Goal: Contribute content

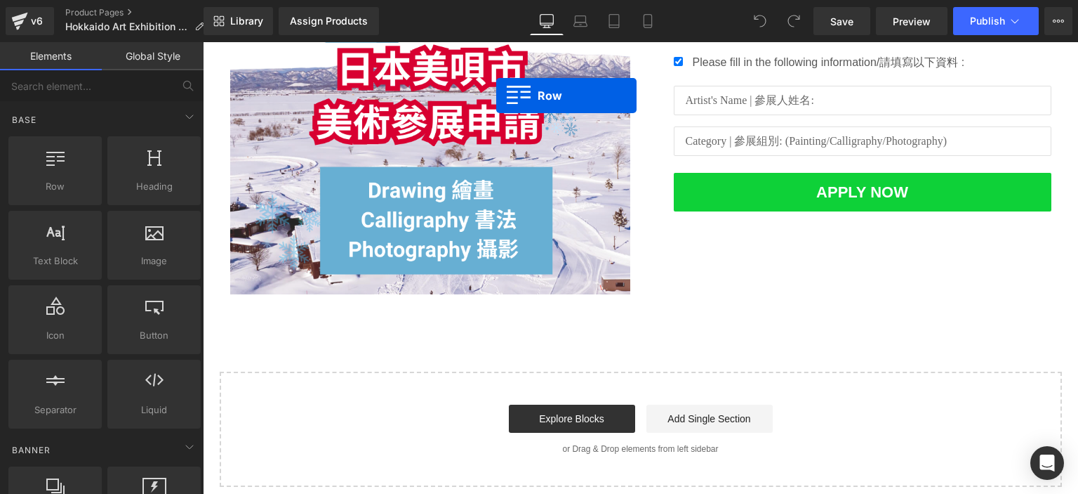
scroll to position [227, 0]
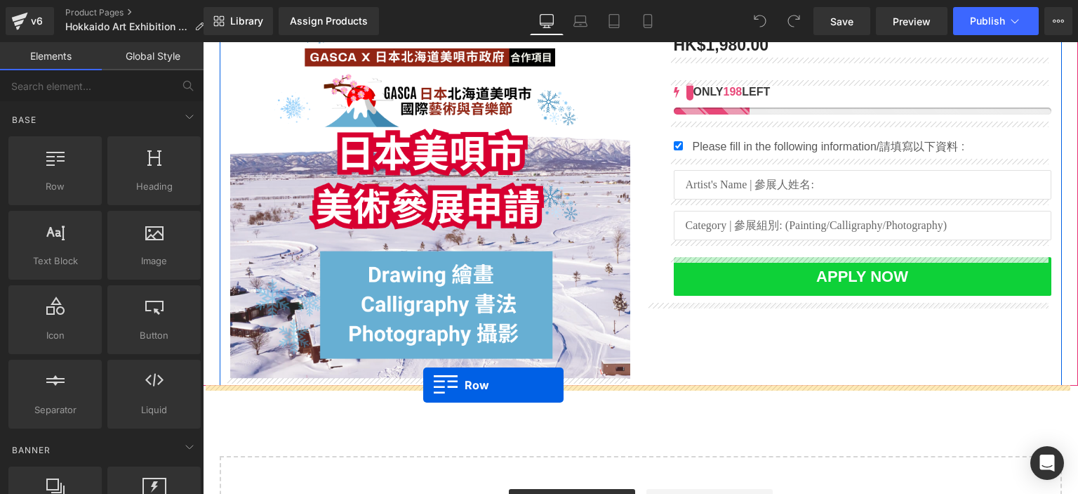
drag, startPoint x: 263, startPoint y: 227, endPoint x: 423, endPoint y: 384, distance: 224.9
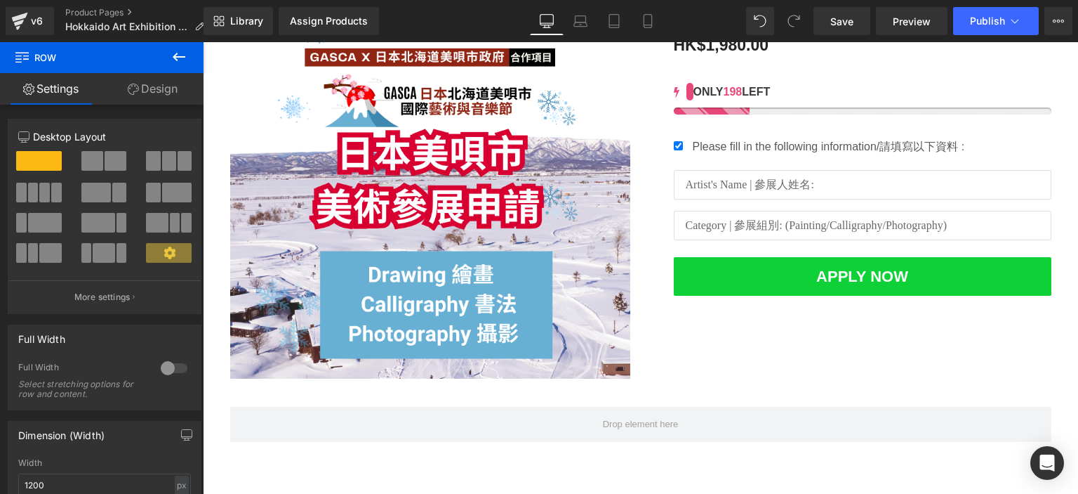
click at [177, 56] on icon at bounding box center [179, 57] width 13 height 8
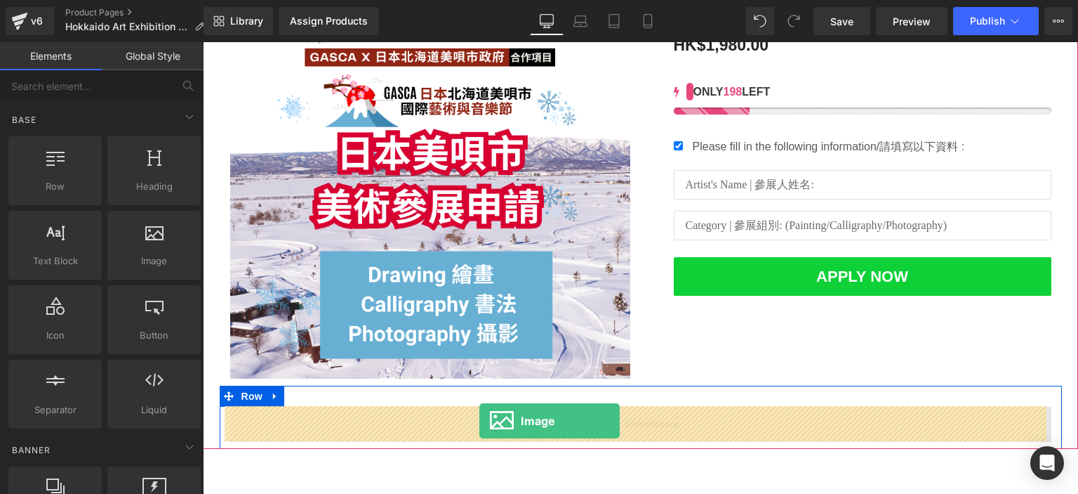
drag, startPoint x: 348, startPoint y: 282, endPoint x: 480, endPoint y: 421, distance: 191.7
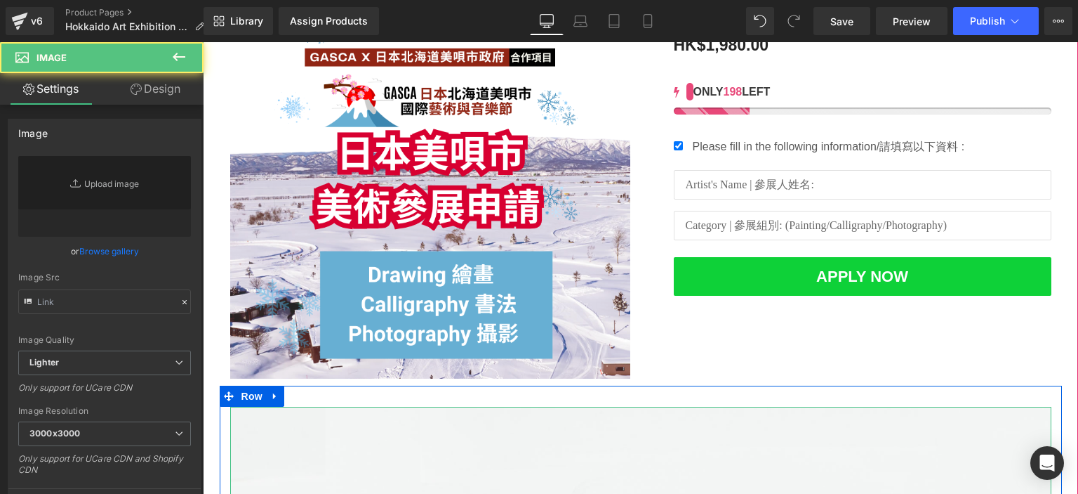
type input "//[DOMAIN_NAME][URL]"
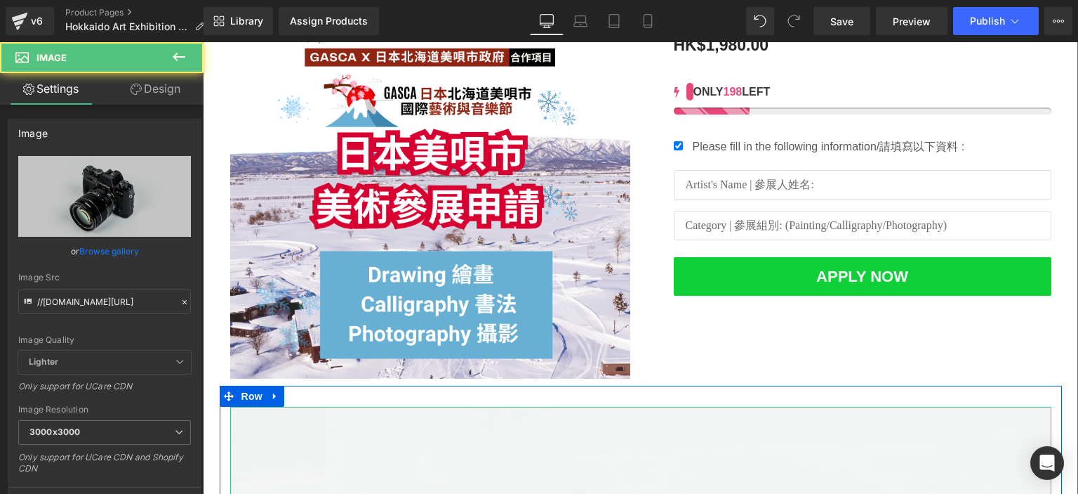
scroll to position [376, 0]
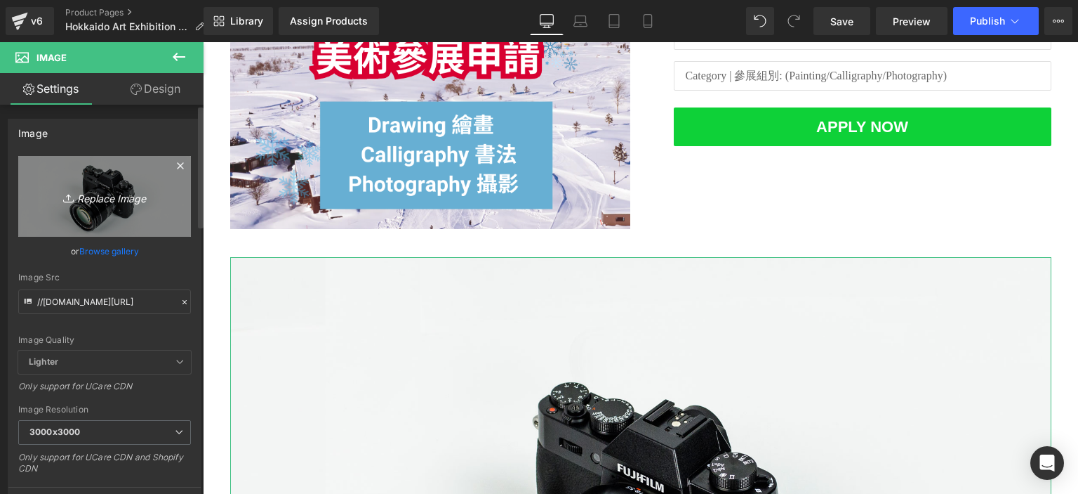
click at [114, 208] on link "Replace Image" at bounding box center [104, 196] width 173 height 81
type input "C:\fakepath\GASCA Hokkaido Bibai City Art & Music Festival Invitation比賽章程 (1).p…"
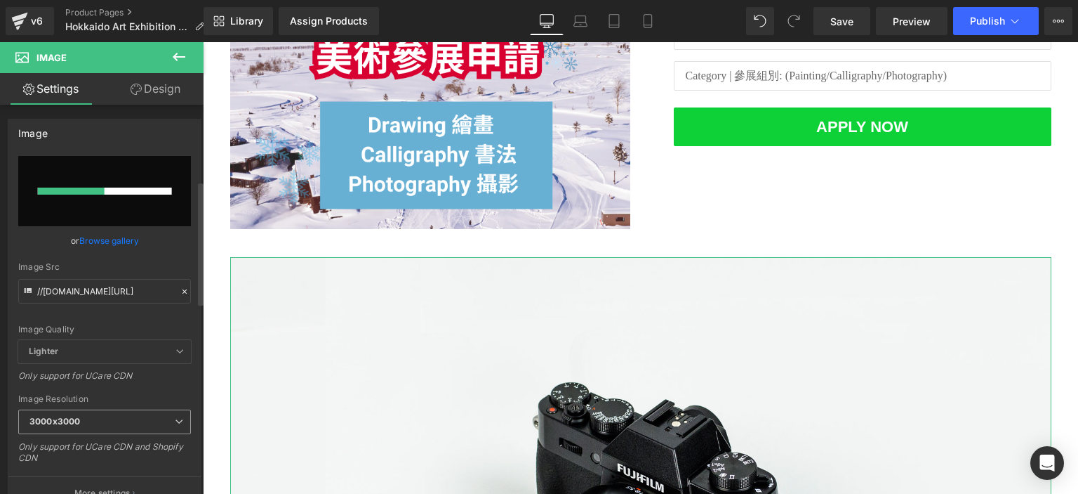
scroll to position [326, 0]
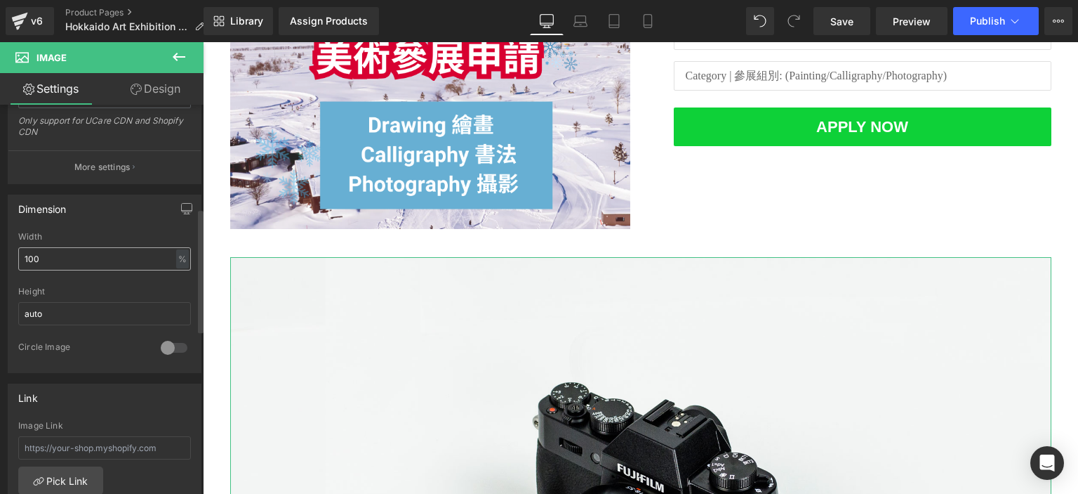
type input "[URL][DOMAIN_NAME]"
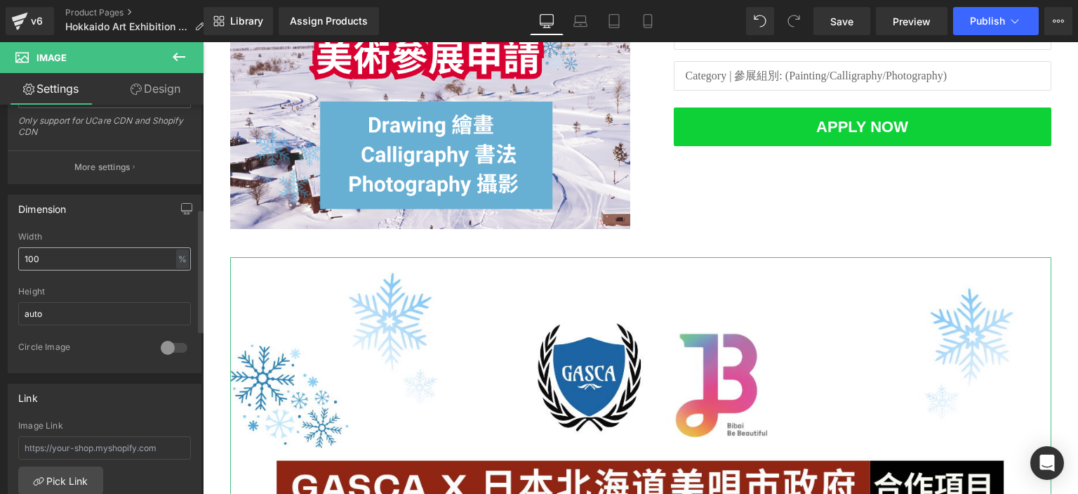
scroll to position [337, 0]
click at [139, 256] on input "100" at bounding box center [104, 259] width 173 height 23
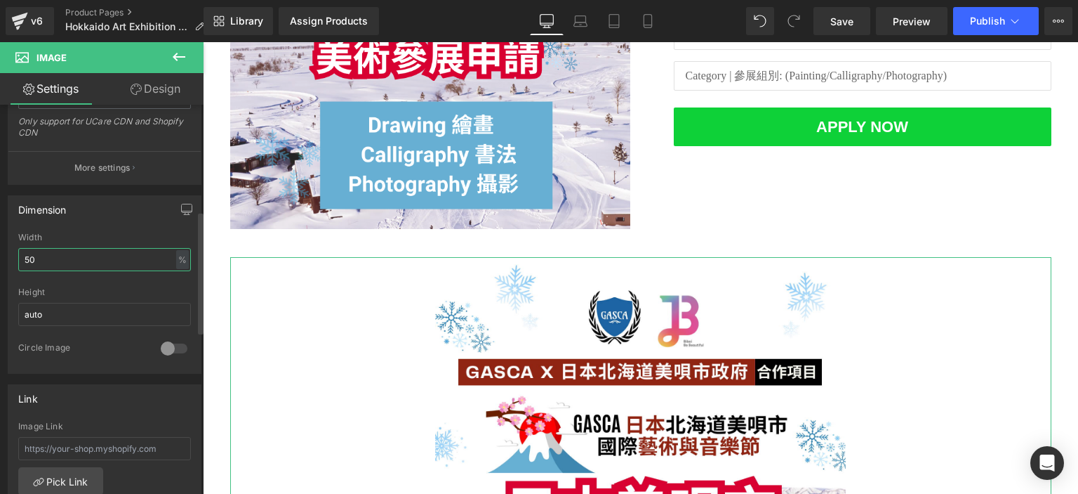
type input "50"
click at [136, 230] on div "Dimension 50% Width 50 % % px auto Height auto 0 Circle Image" at bounding box center [105, 284] width 194 height 178
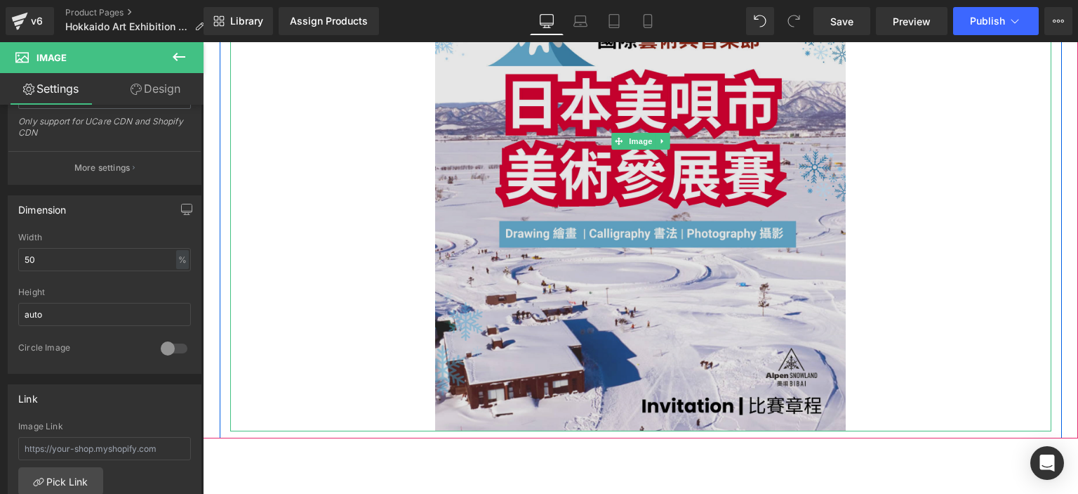
scroll to position [963, 0]
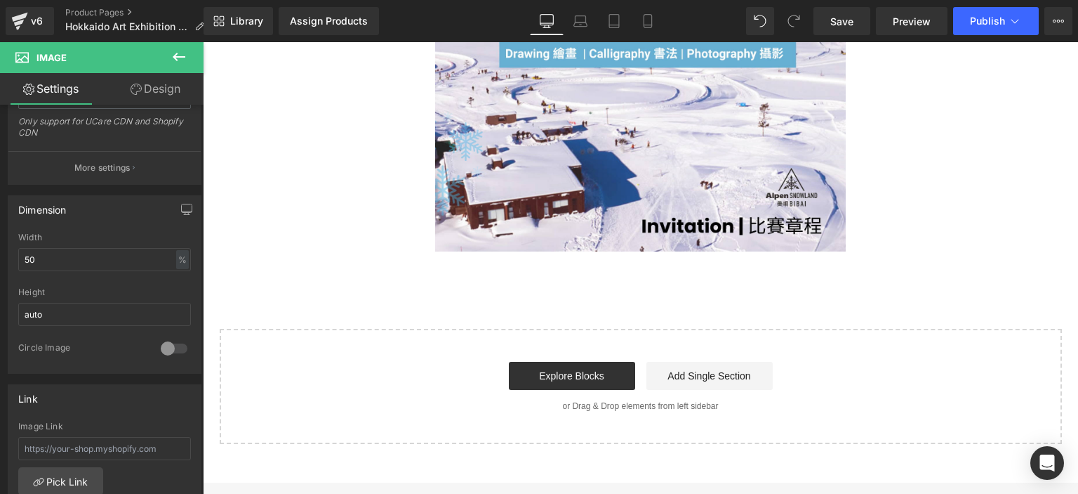
click at [180, 57] on icon at bounding box center [179, 57] width 13 height 8
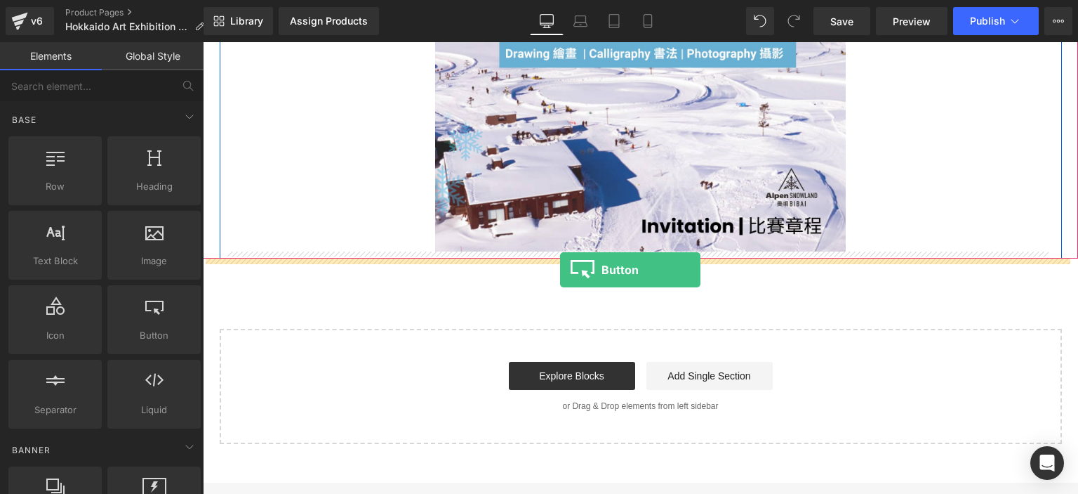
drag, startPoint x: 352, startPoint y: 366, endPoint x: 560, endPoint y: 270, distance: 229.6
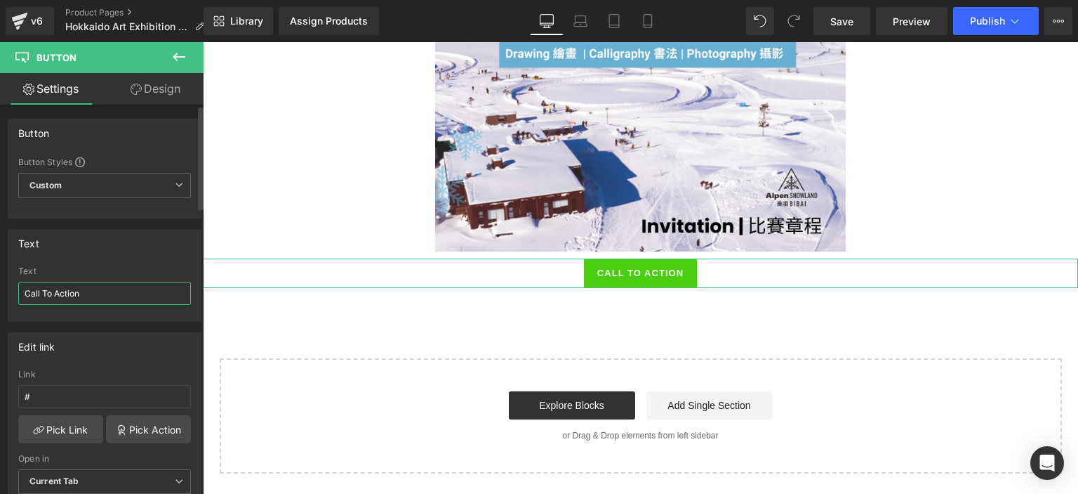
click at [72, 286] on input "Call To Action" at bounding box center [104, 293] width 173 height 23
paste input "按此查閲"
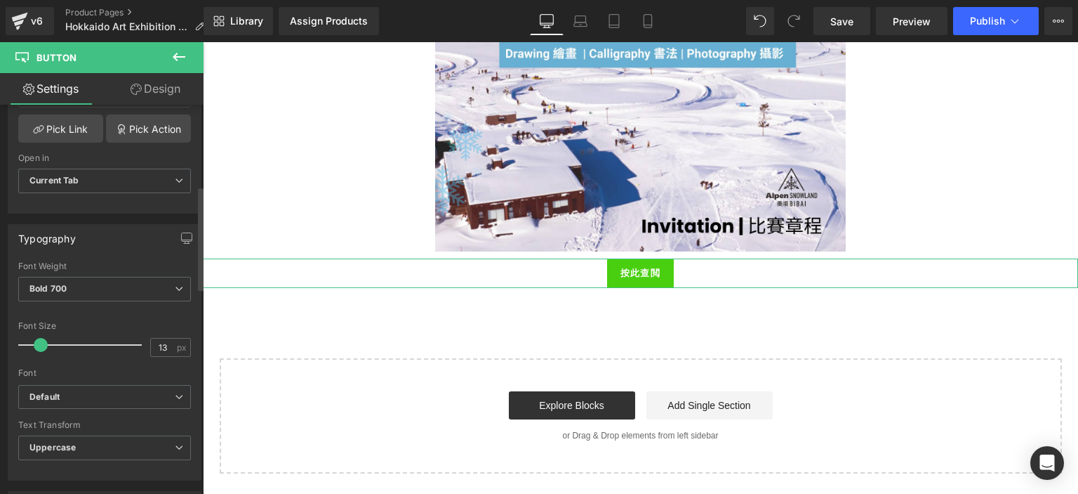
scroll to position [303, 0]
type input "按此查閲"
click at [161, 340] on input "13" at bounding box center [163, 345] width 25 height 18
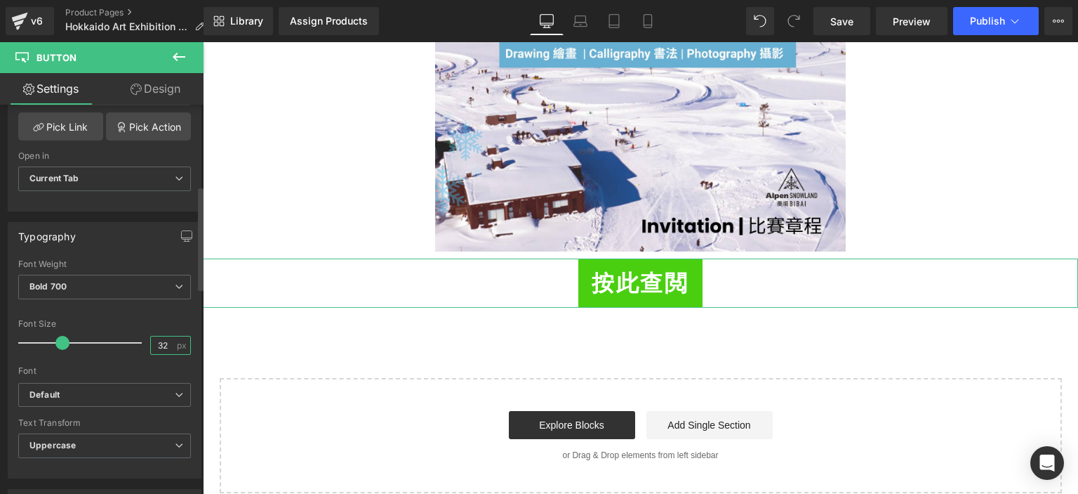
type input "32"
click at [142, 325] on div "Font Size" at bounding box center [104, 324] width 173 height 10
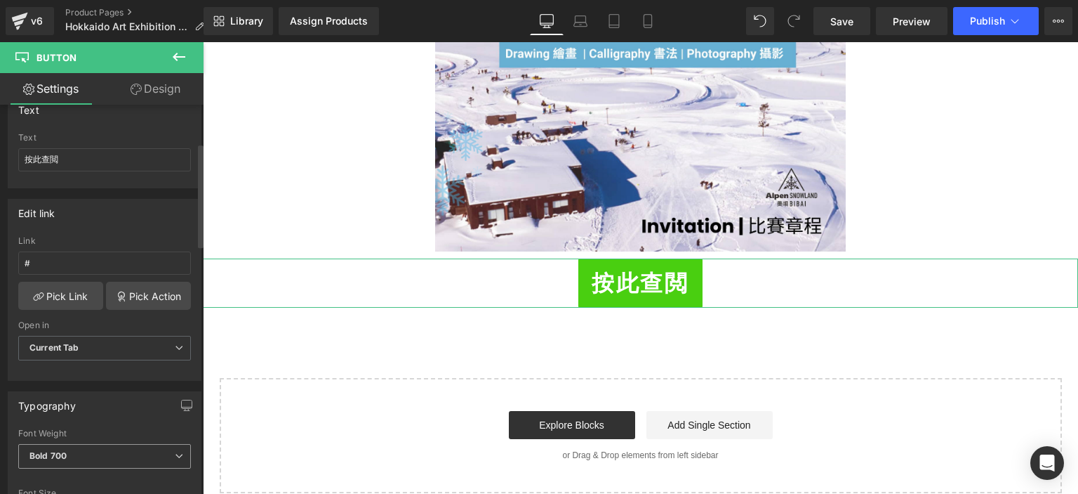
scroll to position [134, 0]
click at [61, 260] on input "#" at bounding box center [104, 262] width 173 height 23
paste input "[URL][DOMAIN_NAME]"
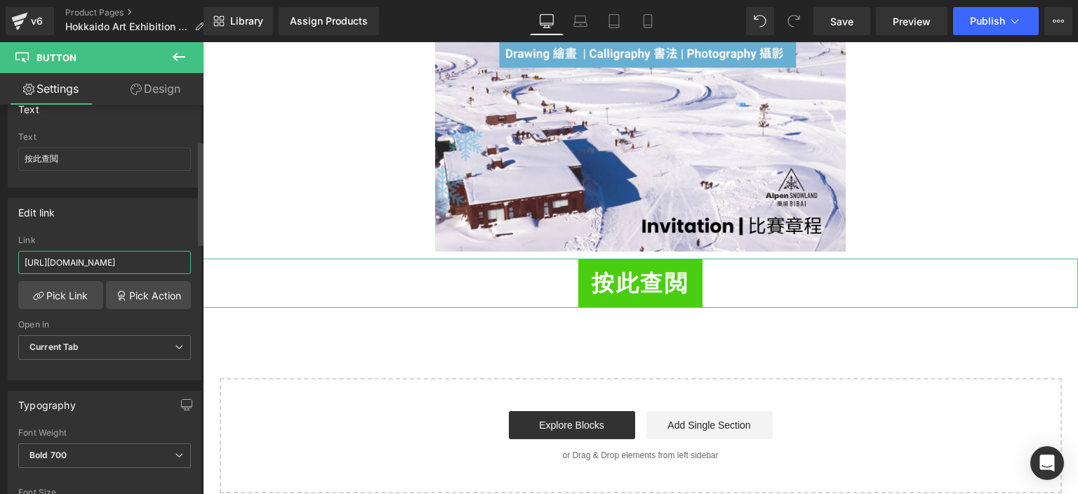
scroll to position [0, 206]
type input "[URL][DOMAIN_NAME]"
click at [133, 232] on div "Edit link [URL][DOMAIN_NAME] Link [URL][DOMAIN_NAME] Pick Link Pick Action Curr…" at bounding box center [105, 289] width 194 height 182
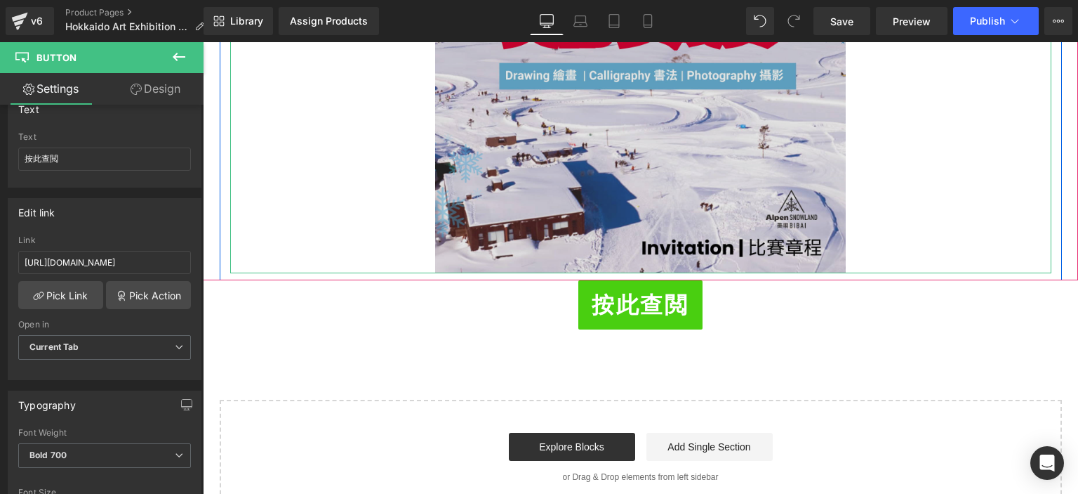
scroll to position [942, 0]
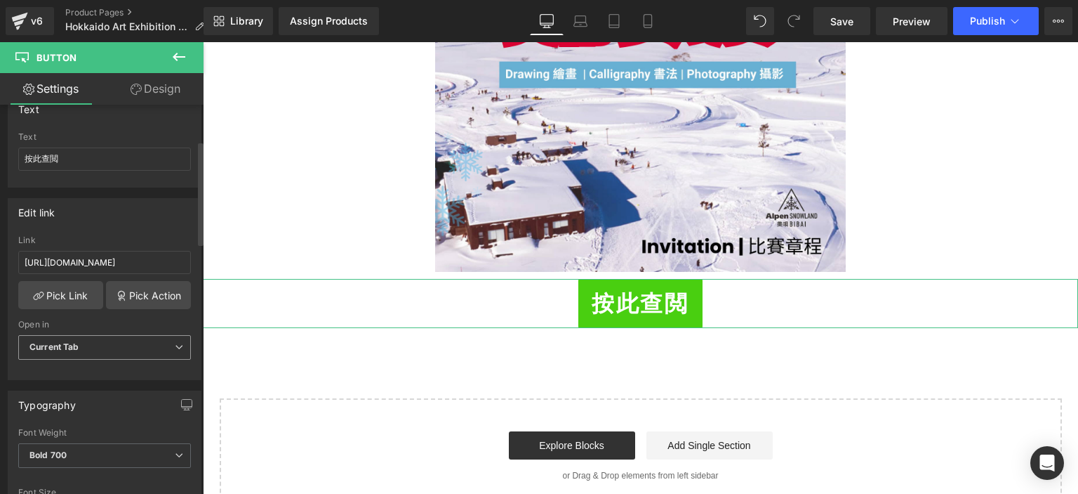
click at [101, 347] on span "Current Tab" at bounding box center [104, 347] width 173 height 25
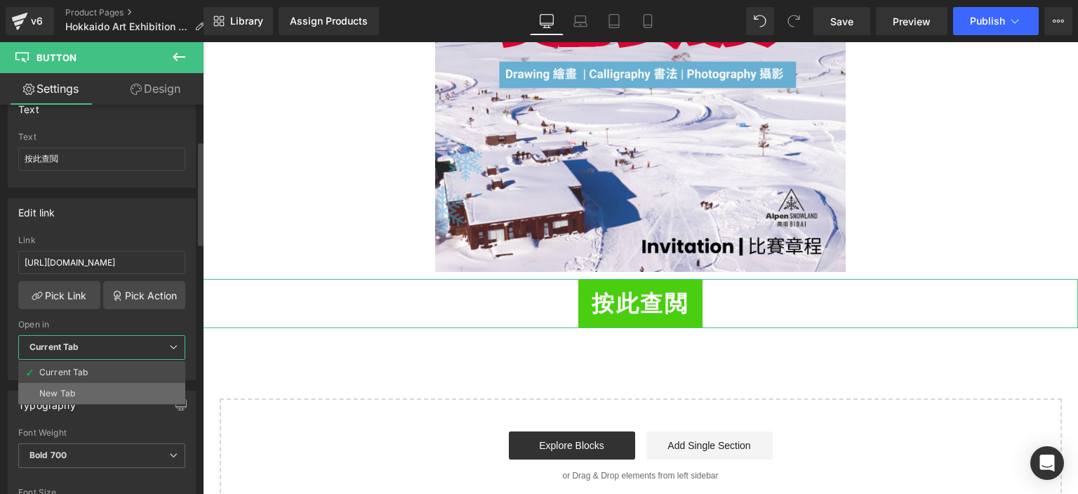
click at [87, 388] on li "New Tab" at bounding box center [101, 393] width 167 height 21
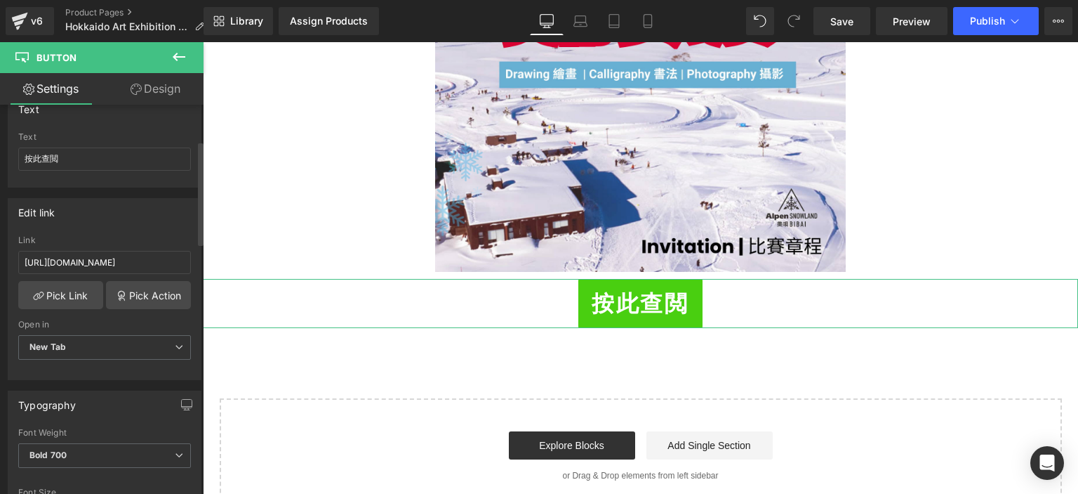
click at [9, 324] on div "[URL][DOMAIN_NAME] Link [URL][DOMAIN_NAME] Pick Link Pick Action Current Tab Ne…" at bounding box center [104, 307] width 192 height 144
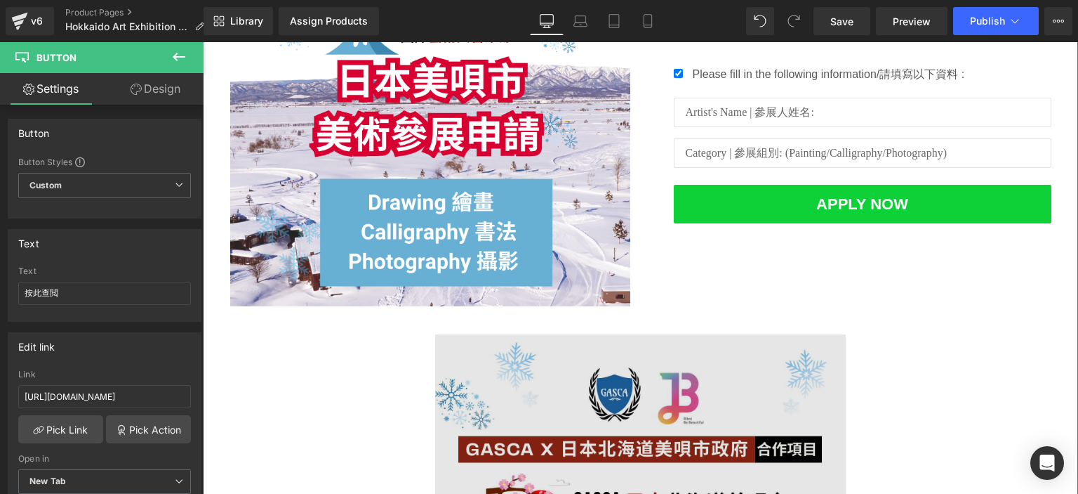
scroll to position [442, 0]
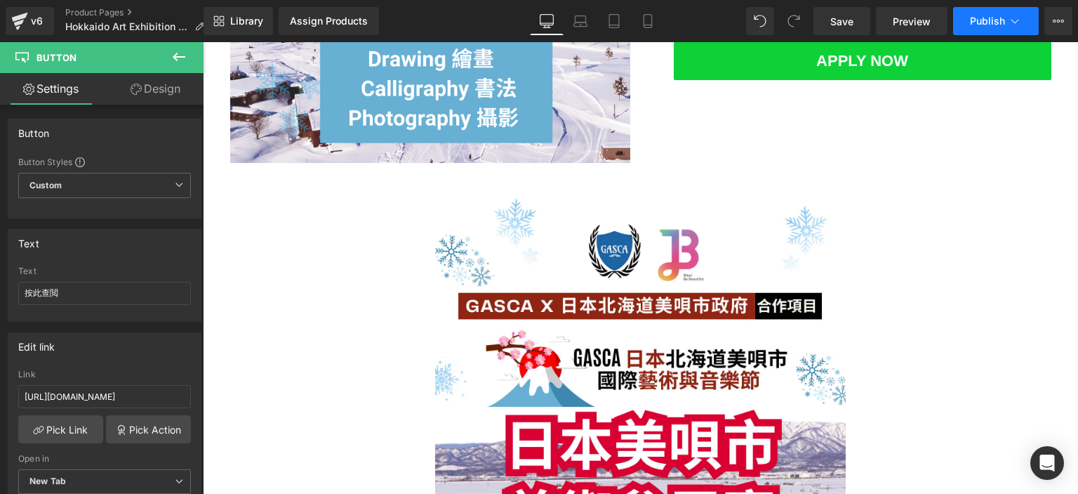
click at [992, 27] on button "Publish" at bounding box center [996, 21] width 86 height 28
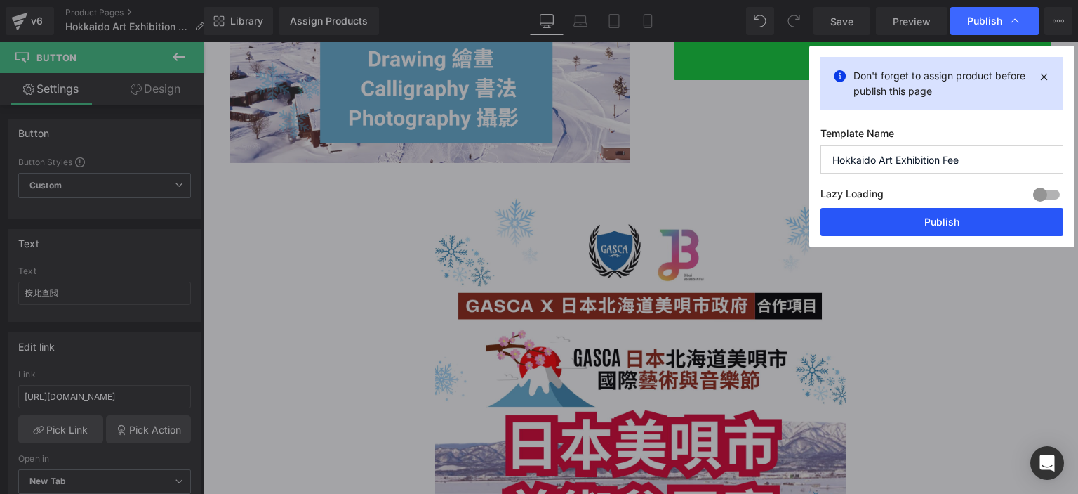
click at [887, 218] on button "Publish" at bounding box center [942, 222] width 243 height 28
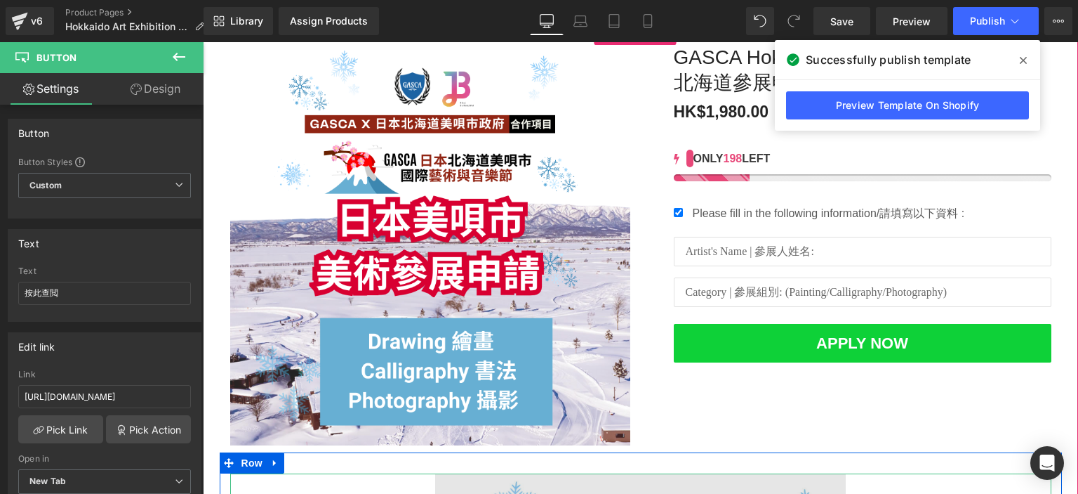
scroll to position [0, 0]
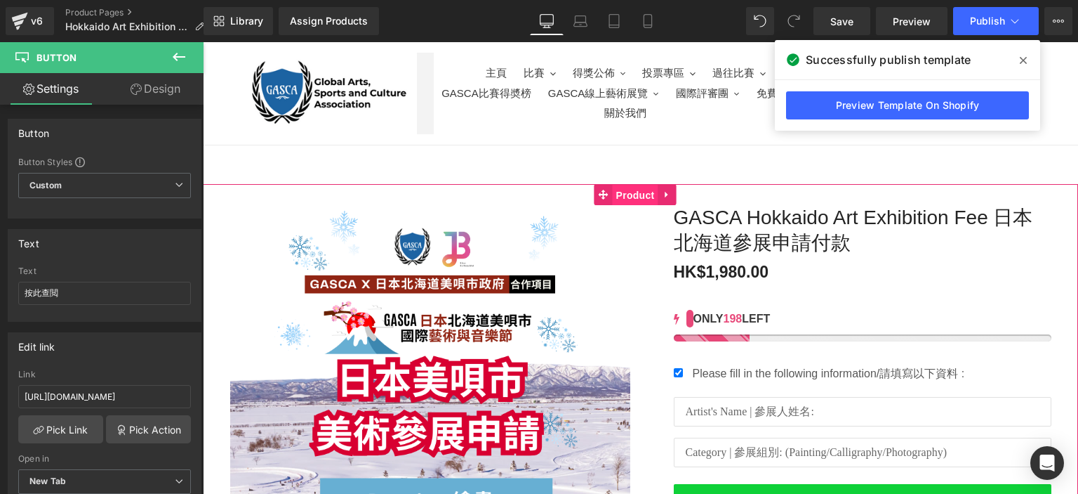
click at [622, 193] on span "Product" at bounding box center [636, 195] width 46 height 21
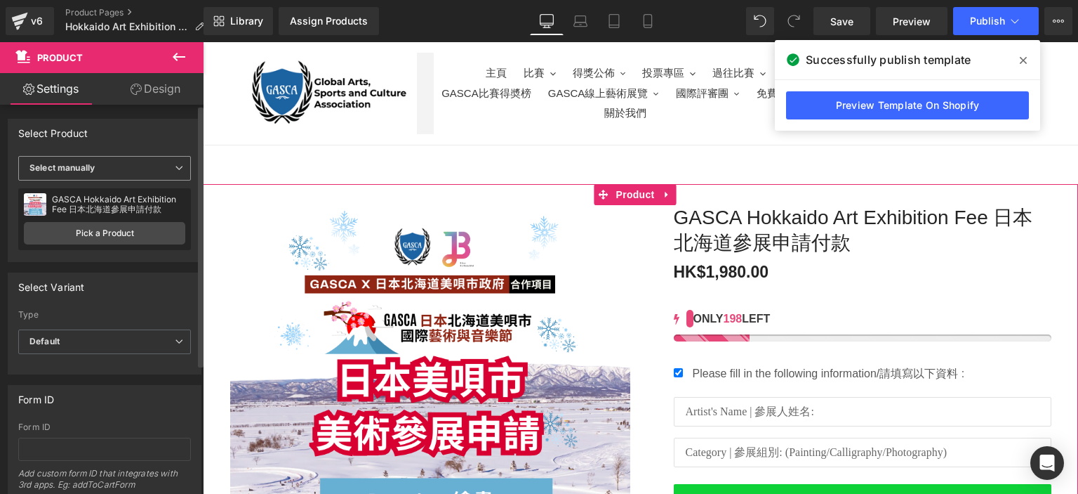
click at [157, 159] on span "Select manually" at bounding box center [104, 168] width 173 height 25
click at [149, 185] on div "Display by assigned product" at bounding box center [96, 190] width 114 height 10
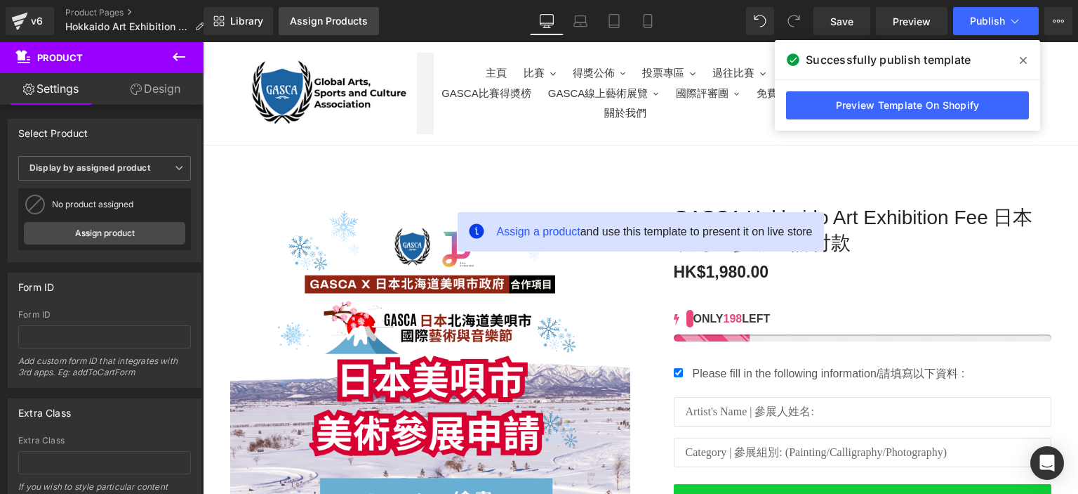
click at [351, 21] on div "Assign Products" at bounding box center [329, 20] width 78 height 11
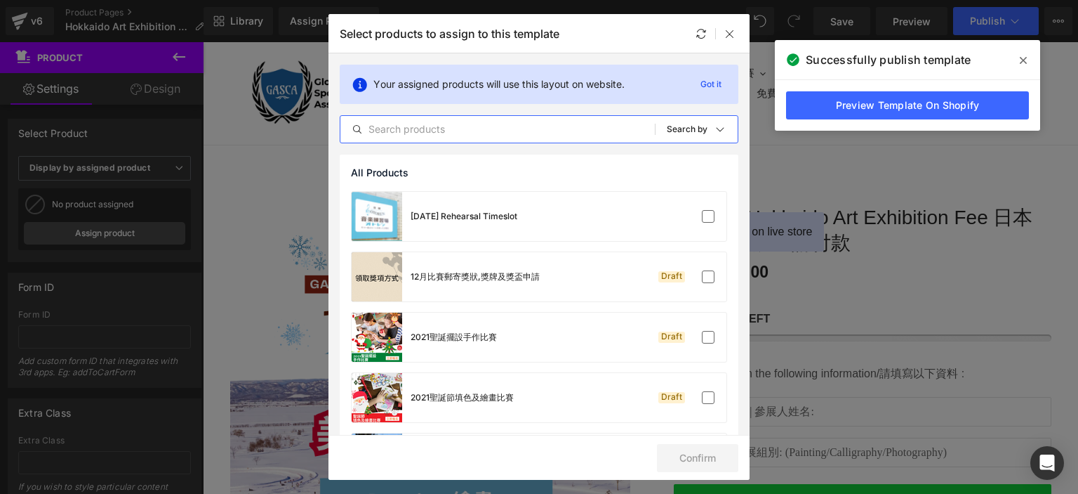
click at [442, 133] on input "text" at bounding box center [498, 129] width 315 height 17
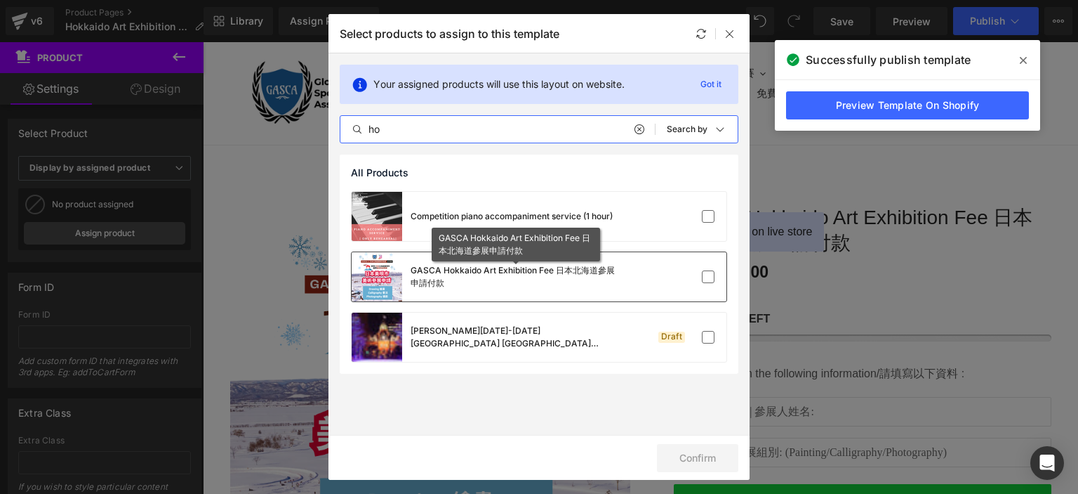
type input "ho"
click at [536, 277] on div "GASCA Hokkaido Art Exhibition Fee 日本北海道參展申請付款" at bounding box center [516, 276] width 211 height 25
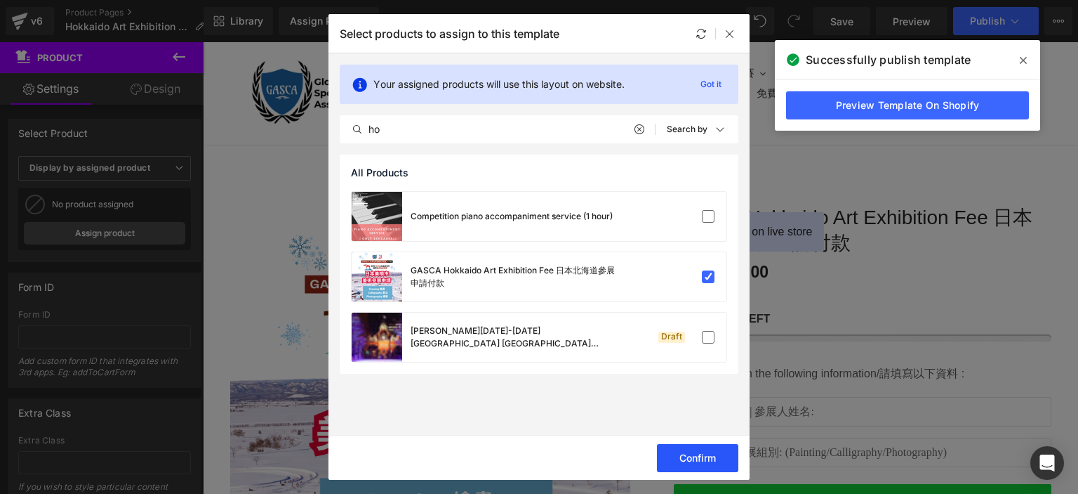
click at [704, 461] on button "Confirm" at bounding box center [697, 458] width 81 height 28
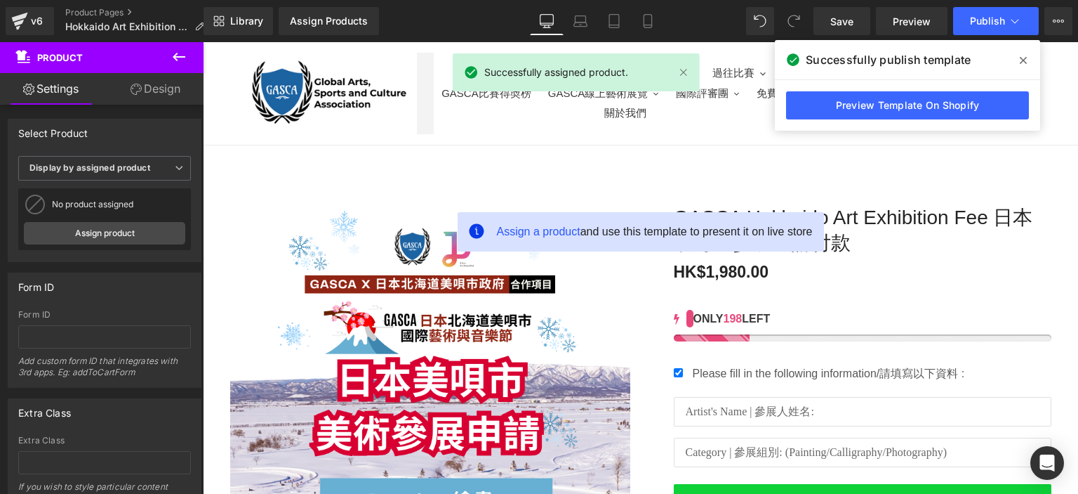
click at [852, 272] on div "HK$1,980.00 HK$0 Sale -197900%" at bounding box center [863, 270] width 378 height 27
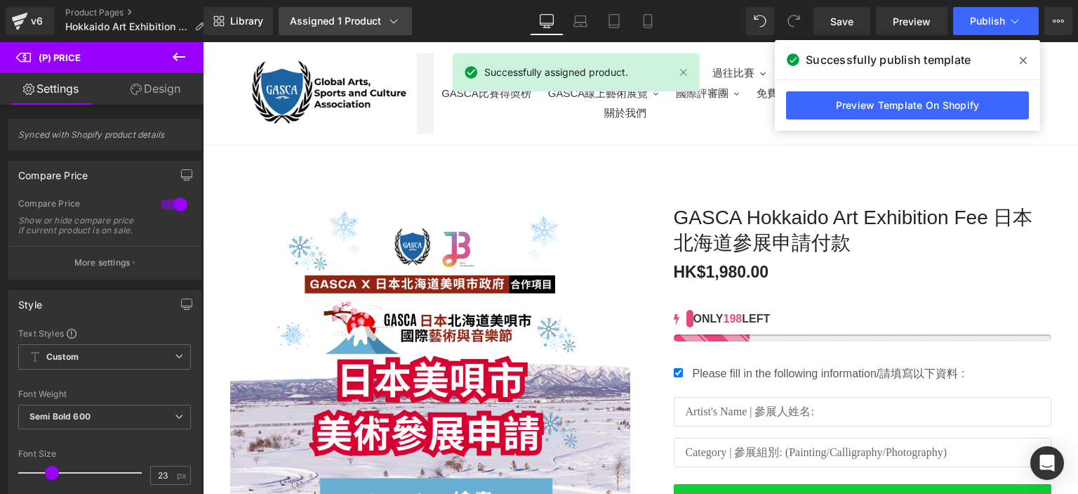
click at [381, 22] on div "Assigned 1 Product" at bounding box center [345, 21] width 111 height 14
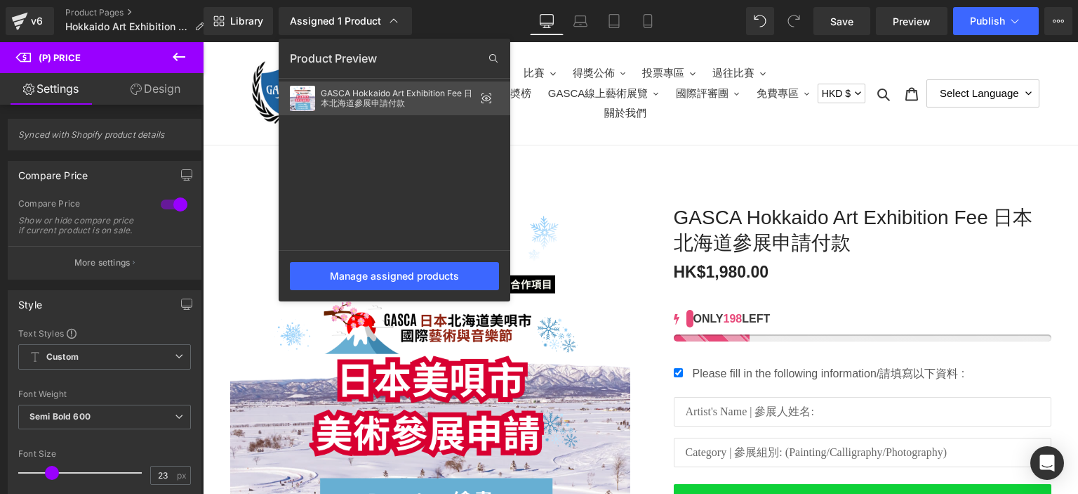
click at [461, 98] on div "GASCA Hokkaido Art Exhibition Fee 日本北海道參展申請付款" at bounding box center [398, 98] width 154 height 20
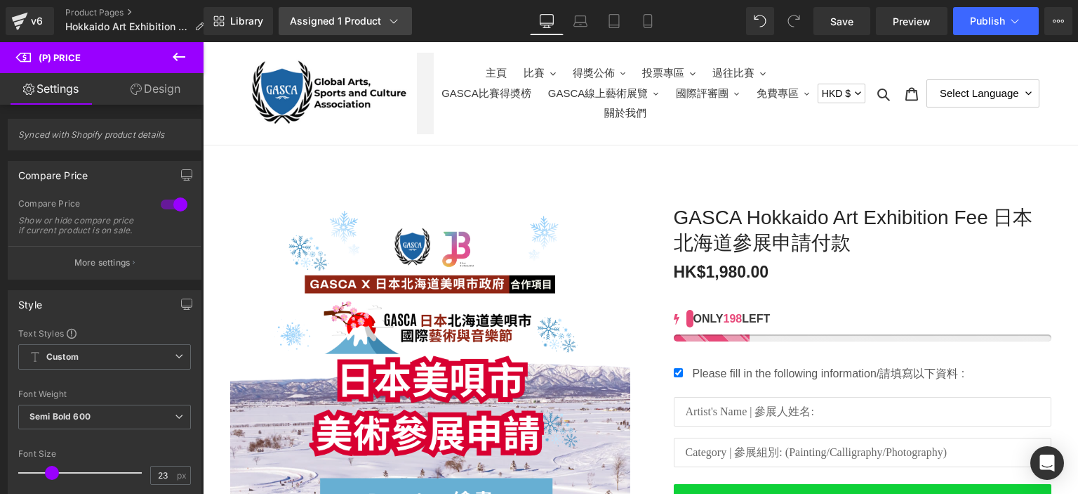
click at [374, 22] on div "Assigned 1 Product" at bounding box center [345, 21] width 111 height 14
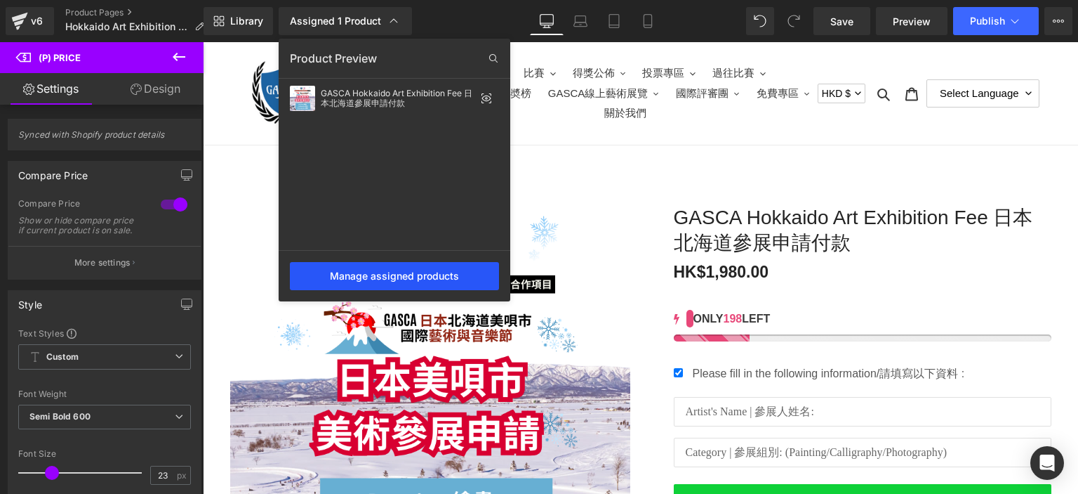
click at [374, 270] on div "Manage assigned products" at bounding box center [394, 276] width 209 height 28
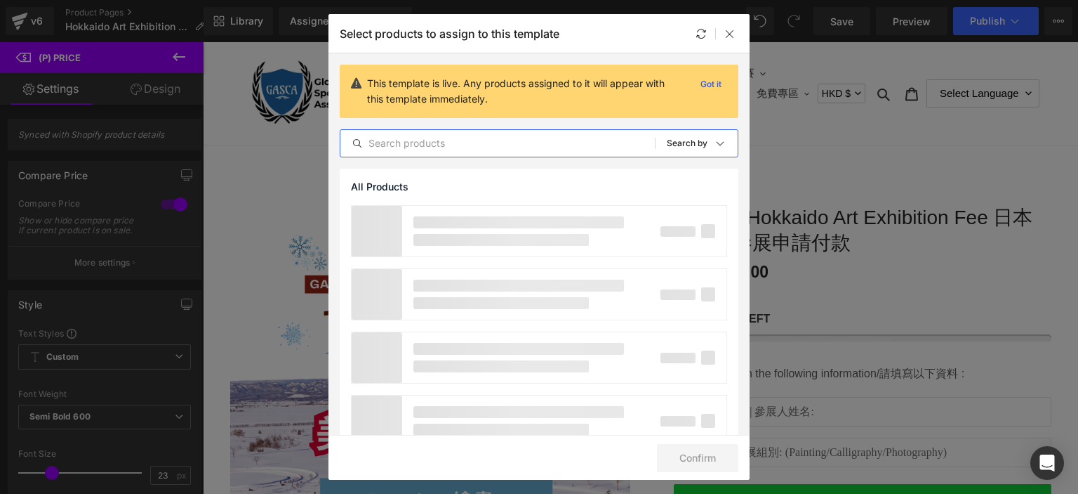
click at [540, 144] on input "text" at bounding box center [498, 143] width 315 height 17
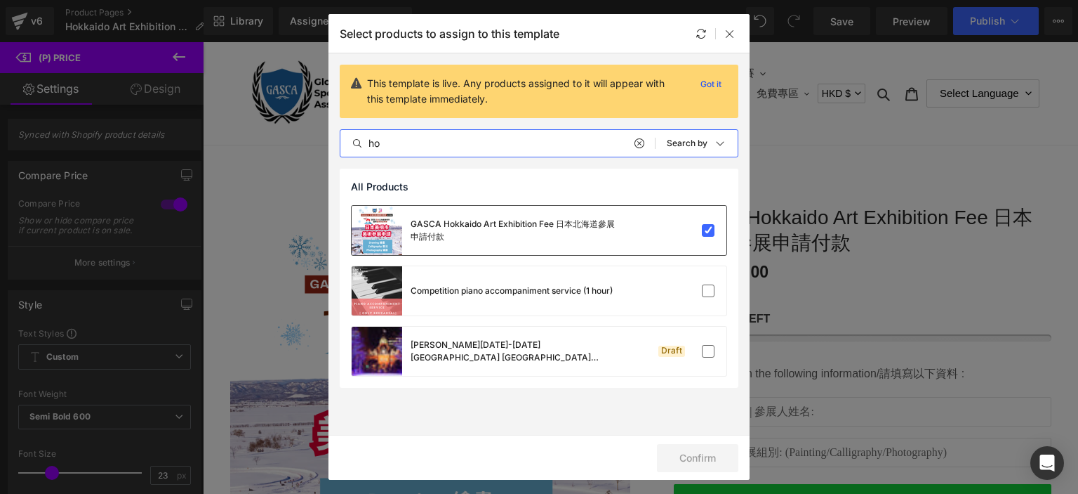
type input "ho"
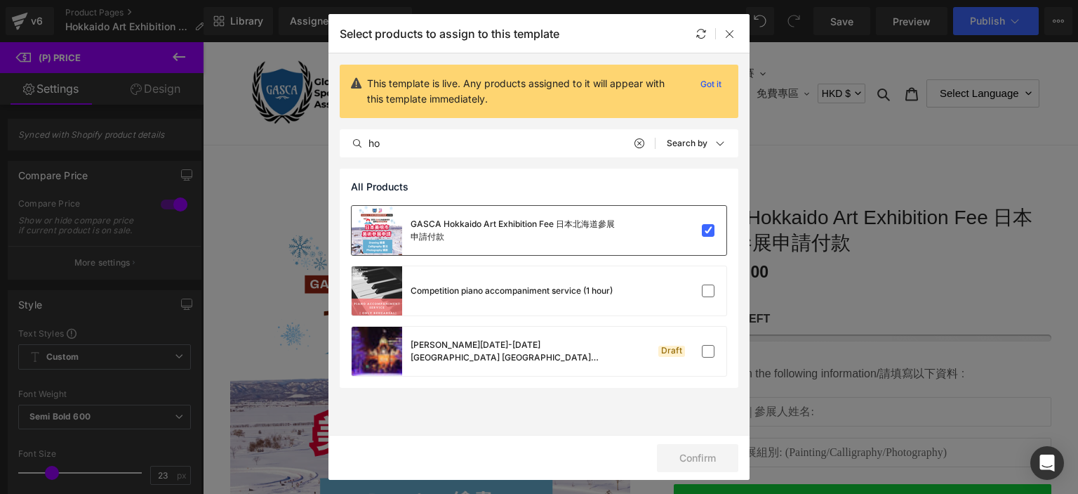
click at [608, 238] on div "GASCA Hokkaido Art Exhibition Fee 日本北海道參展申請付款" at bounding box center [516, 230] width 211 height 25
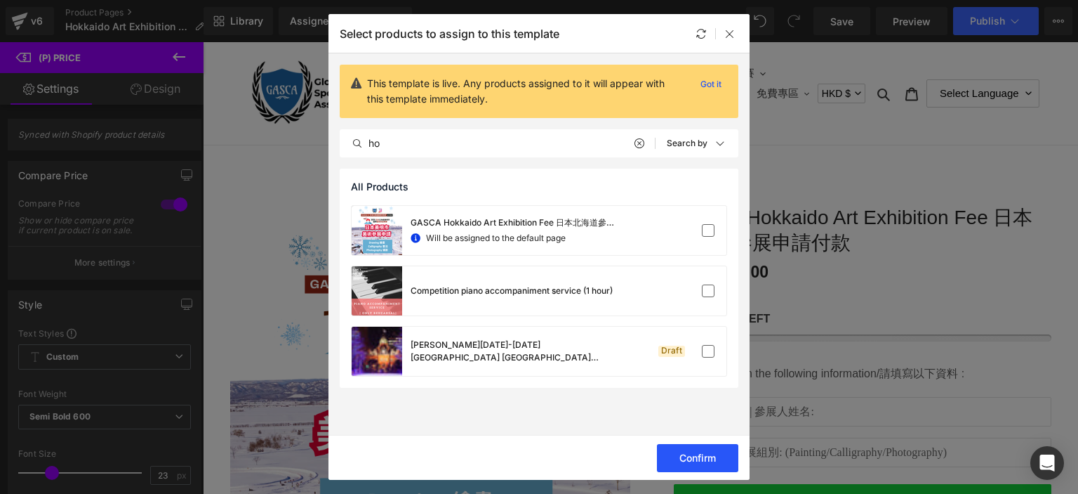
click at [689, 462] on button "Confirm" at bounding box center [697, 458] width 81 height 28
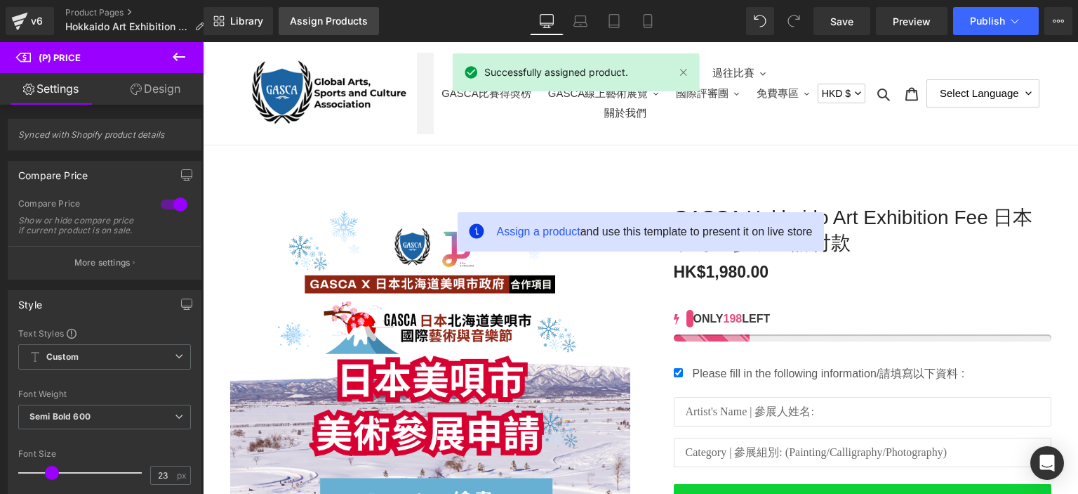
click at [343, 11] on link "Assign Products" at bounding box center [329, 21] width 100 height 28
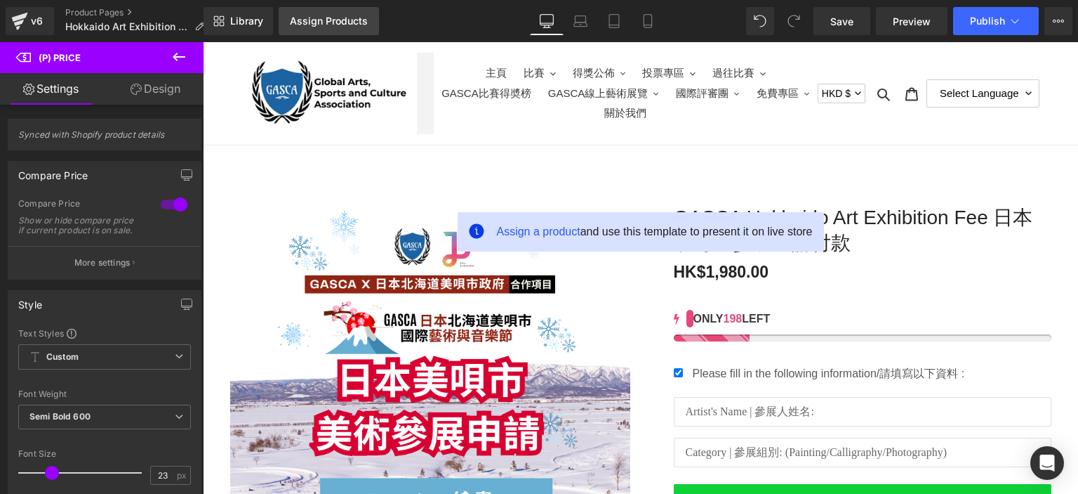
click at [350, 16] on div "Assign Products" at bounding box center [329, 20] width 78 height 11
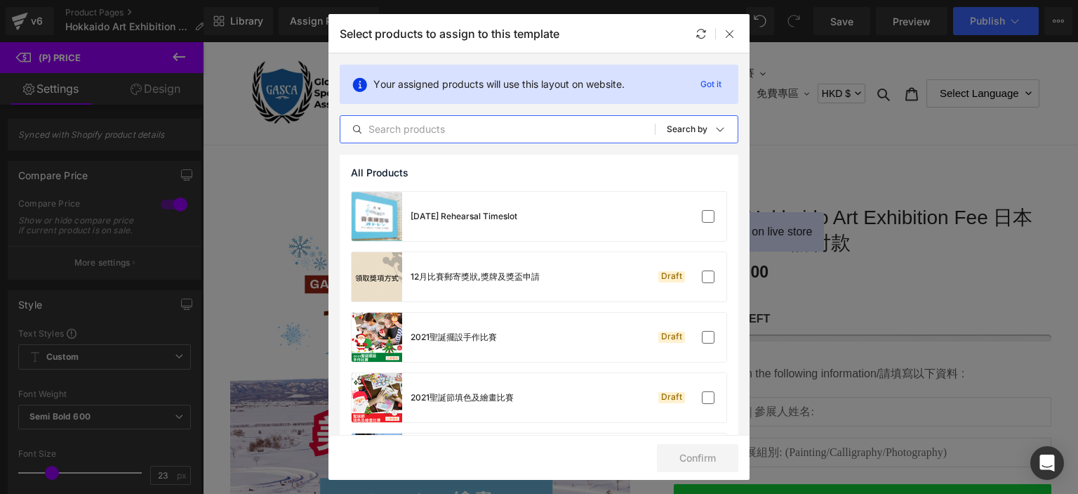
click at [466, 130] on input "text" at bounding box center [498, 129] width 315 height 17
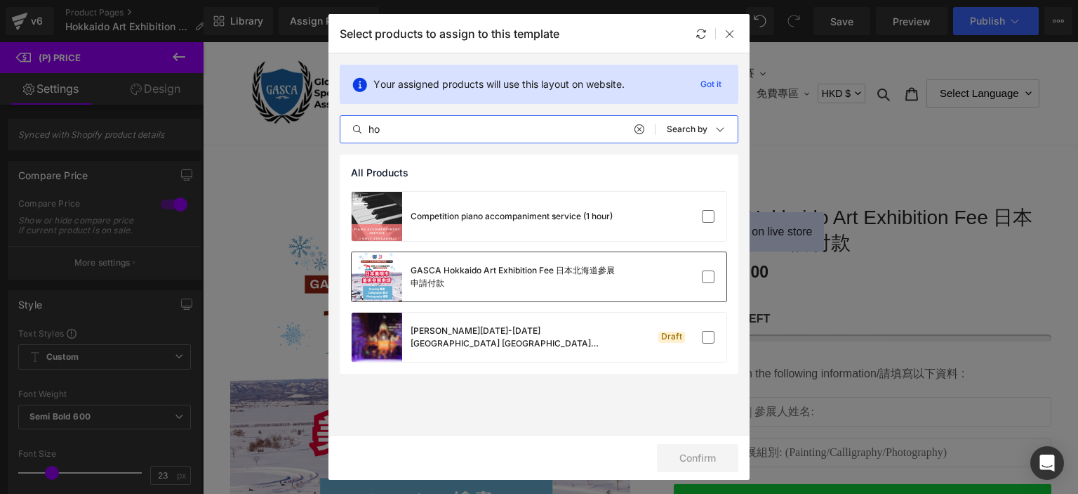
type input "ho"
click at [545, 284] on div "GASCA Hokkaido Art Exhibition Fee 日本北海道參展申請付款" at bounding box center [516, 276] width 211 height 25
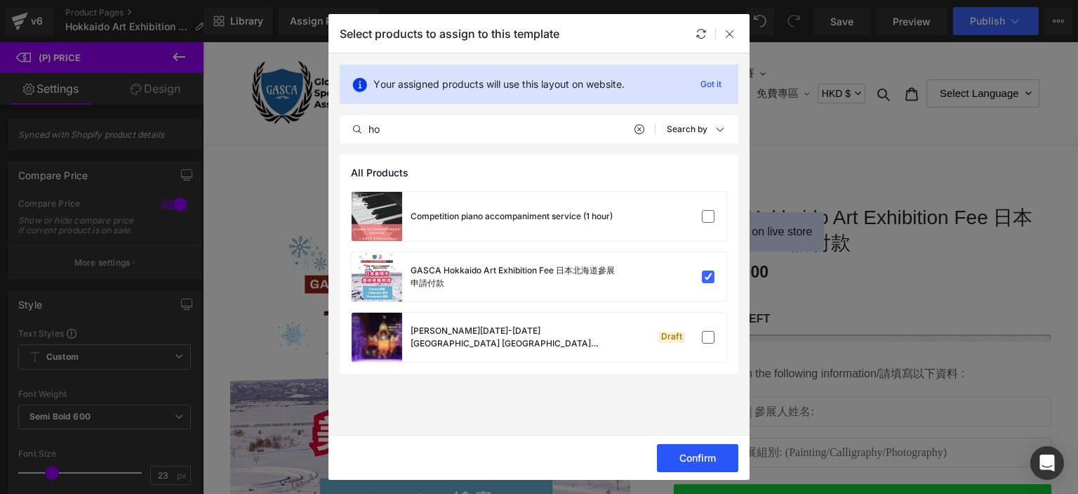
click at [712, 457] on button "Confirm" at bounding box center [697, 458] width 81 height 28
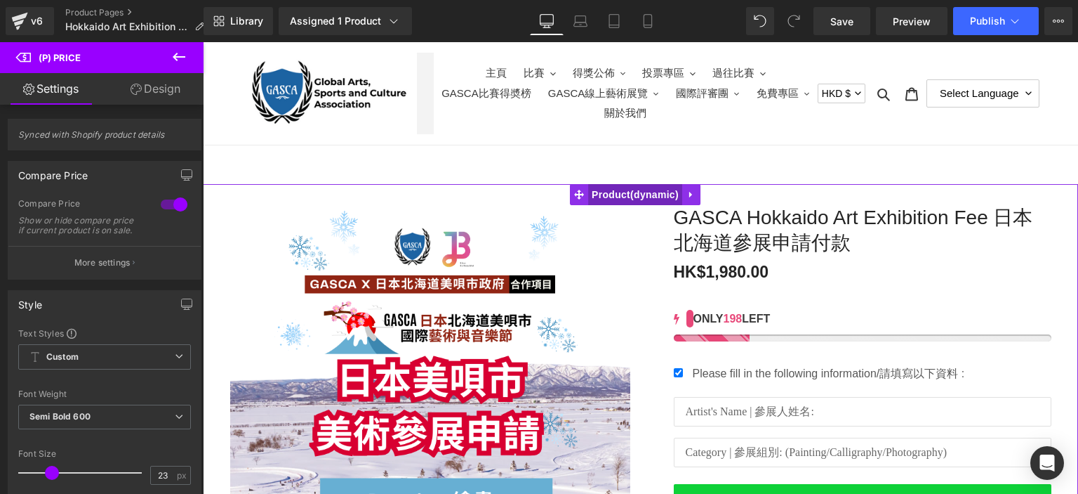
click at [635, 193] on span "Product" at bounding box center [635, 194] width 94 height 21
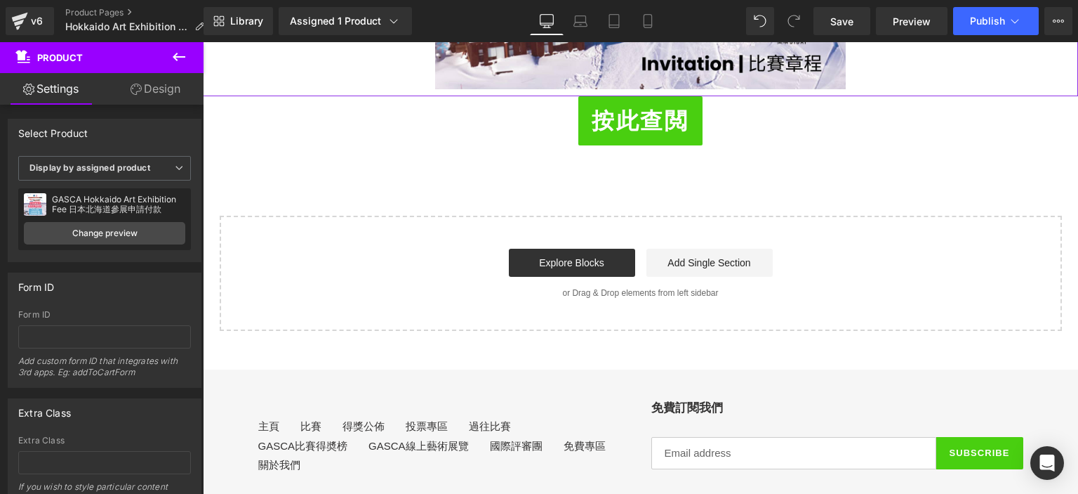
scroll to position [1126, 0]
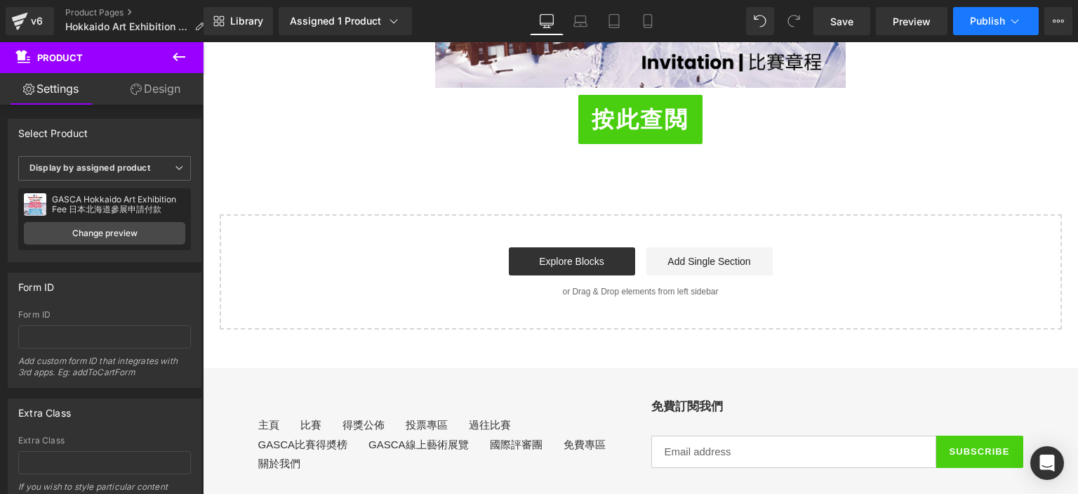
click at [977, 25] on span "Publish" at bounding box center [987, 20] width 35 height 11
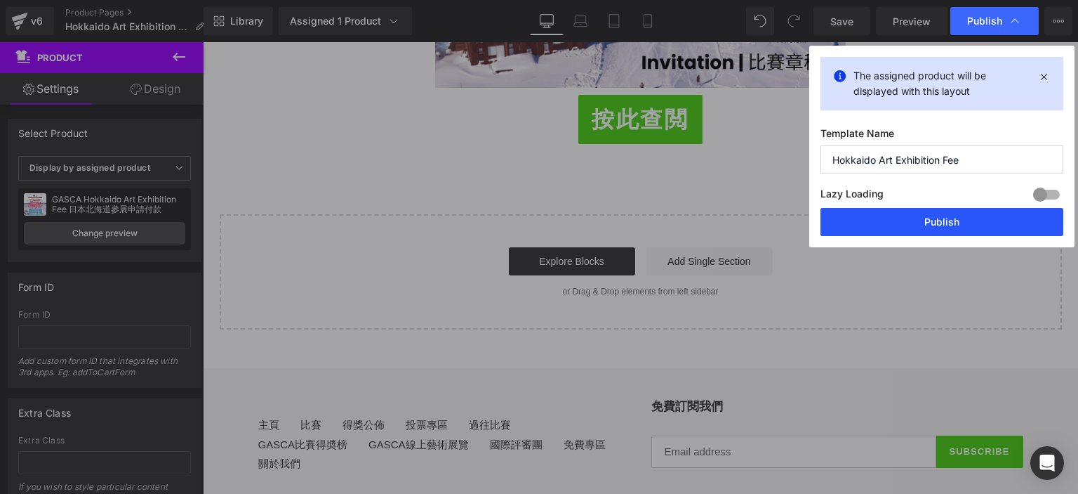
click at [872, 218] on button "Publish" at bounding box center [942, 222] width 243 height 28
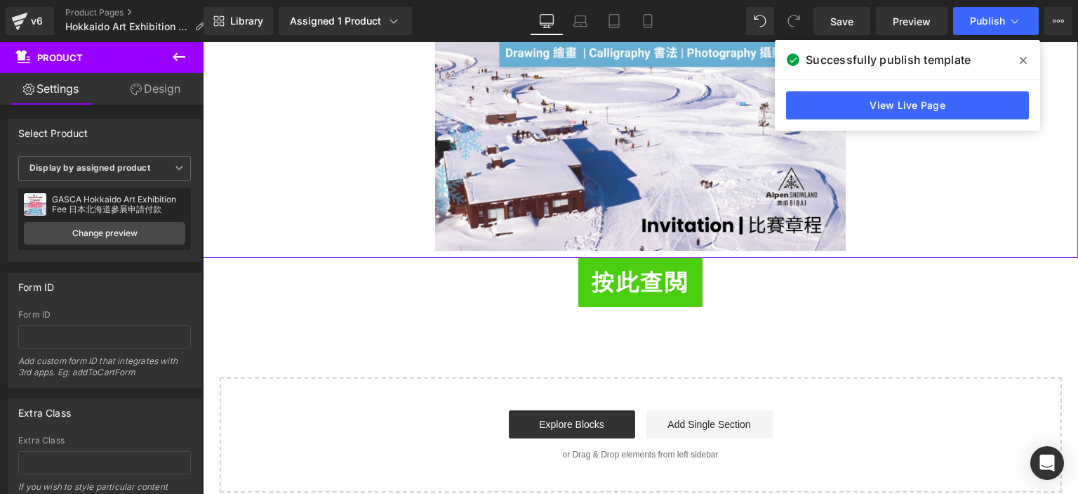
scroll to position [963, 0]
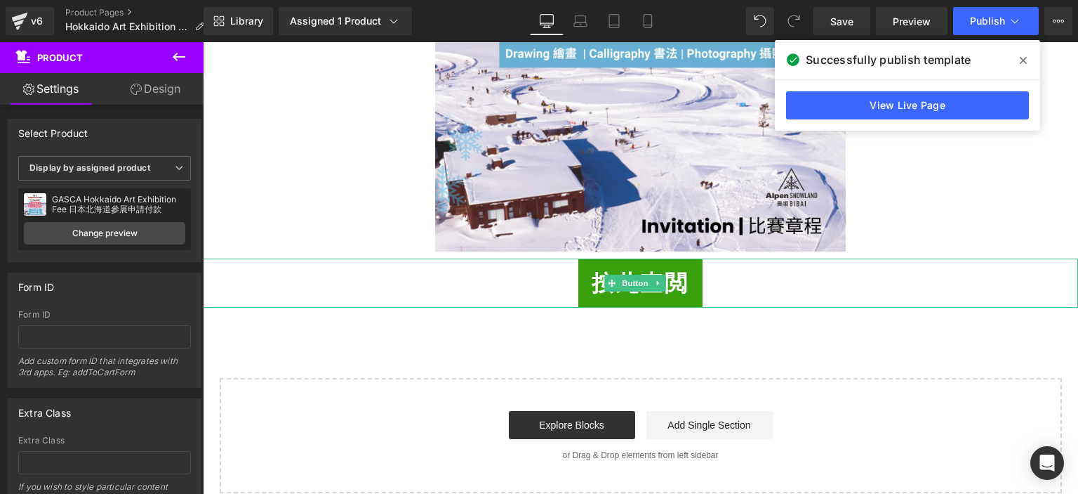
click at [603, 288] on span "按此查閲" at bounding box center [640, 283] width 97 height 34
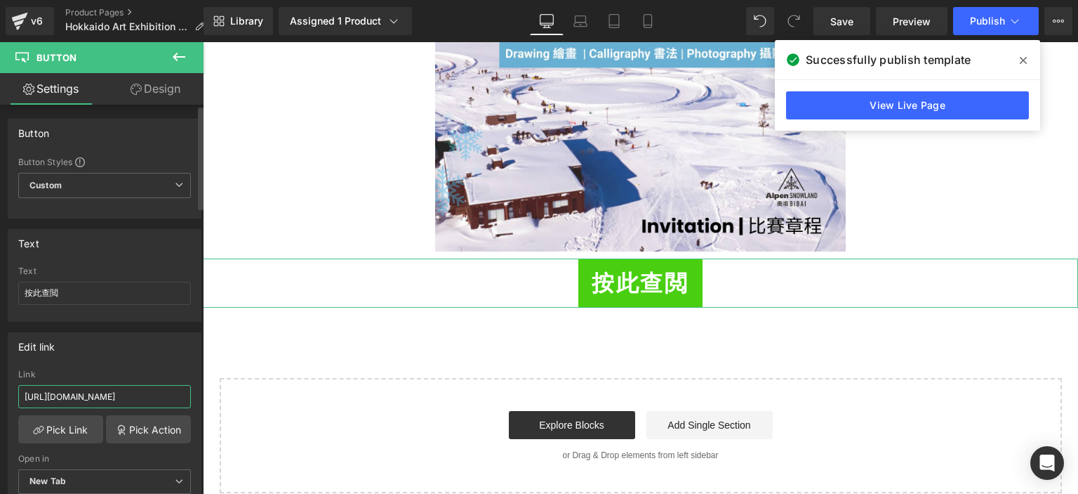
click at [62, 395] on input "[URL][DOMAIN_NAME]" at bounding box center [104, 396] width 173 height 23
type input "[URL][DOMAIN_NAME]"
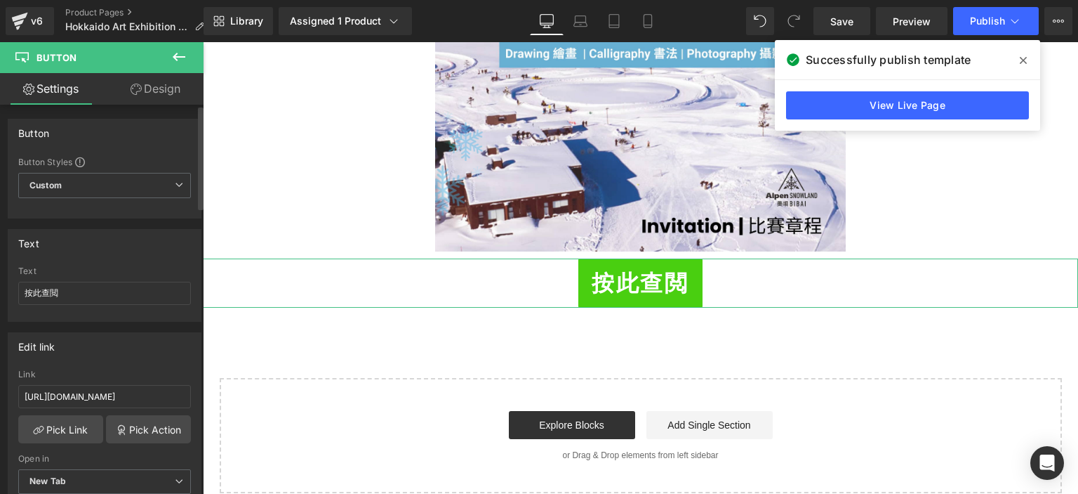
click at [135, 361] on div "Edit link [URL][DOMAIN_NAME] Link [URL][DOMAIN_NAME] Pick Link Pick Action Curr…" at bounding box center [105, 423] width 194 height 182
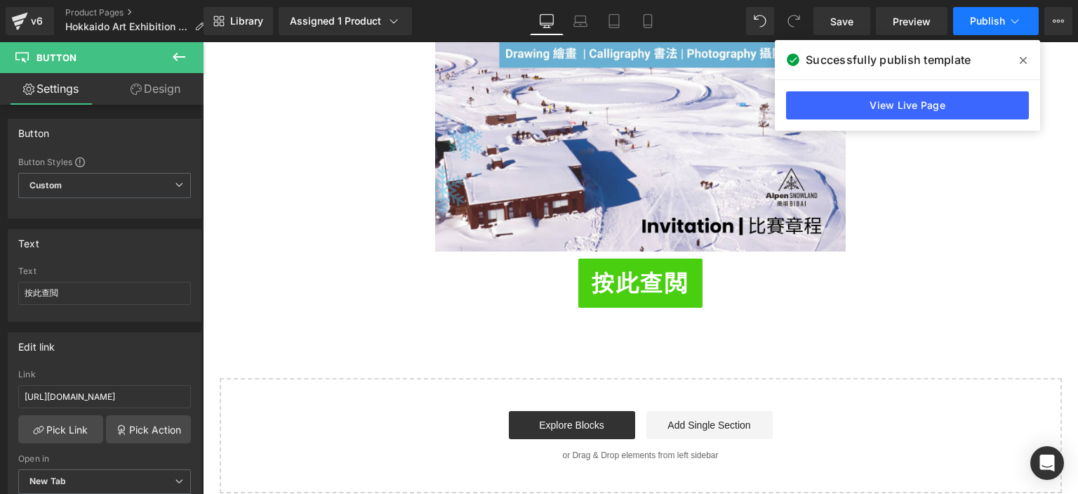
click at [989, 11] on button "Publish" at bounding box center [996, 21] width 86 height 28
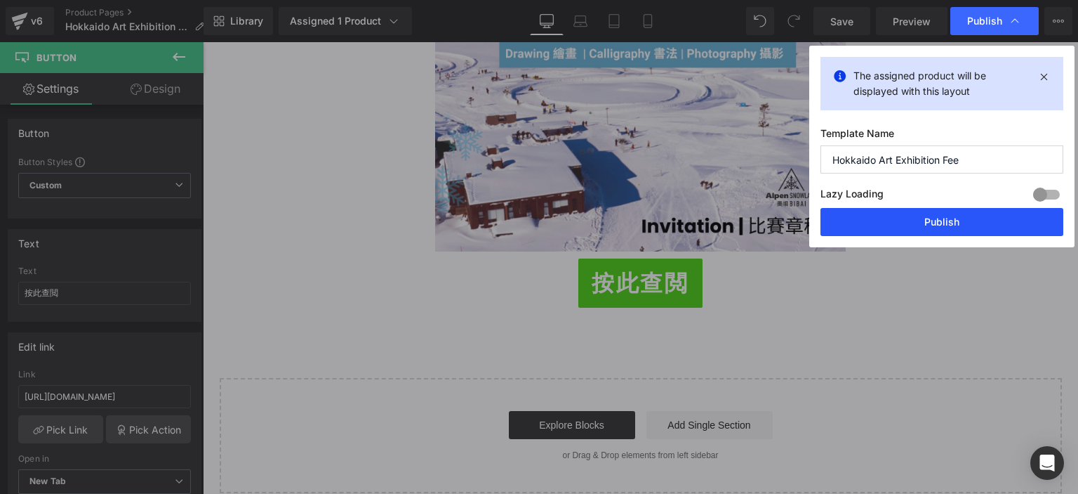
click at [862, 227] on button "Publish" at bounding box center [942, 222] width 243 height 28
